Goal: Task Accomplishment & Management: Use online tool/utility

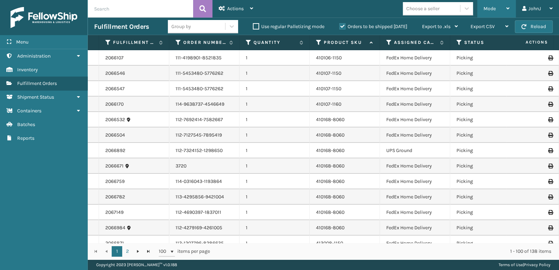
click at [488, 8] on span "Mode" at bounding box center [490, 9] width 12 height 6
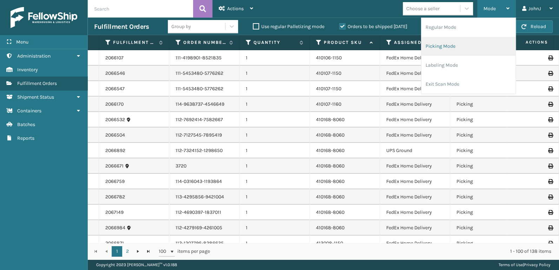
click at [457, 46] on li "Picking Mode" at bounding box center [469, 46] width 94 height 19
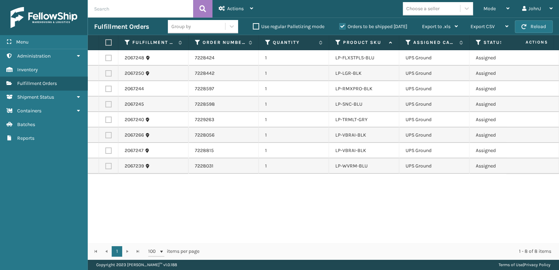
click at [108, 41] on label at bounding box center [107, 42] width 4 height 6
click at [106, 41] on input "checkbox" at bounding box center [105, 42] width 0 height 5
checkbox input "true"
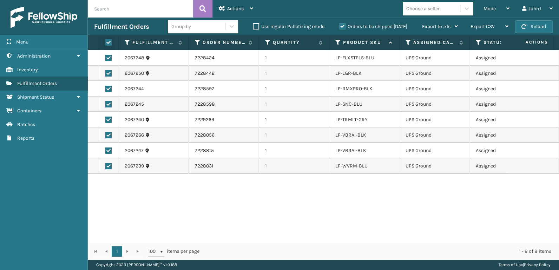
checkbox input "true"
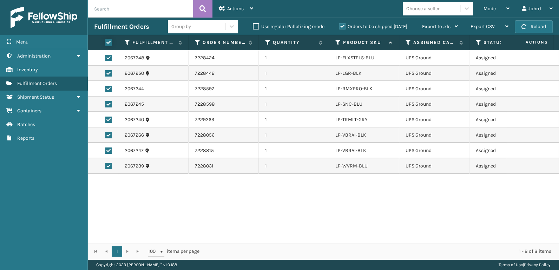
checkbox input "true"
click at [240, 7] on span "Actions" at bounding box center [235, 9] width 17 height 6
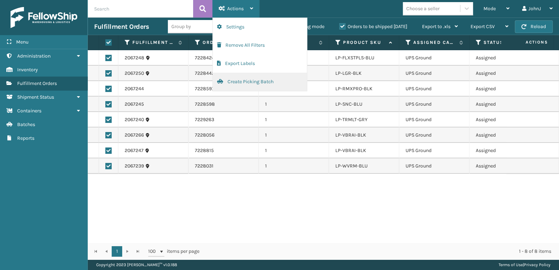
click at [247, 81] on button "Create Picking Batch" at bounding box center [260, 82] width 94 height 18
